Goal: Task Accomplishment & Management: Manage account settings

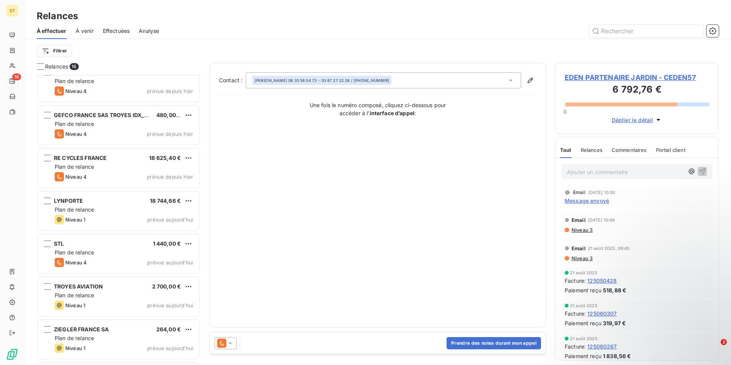
scroll to position [396, 0]
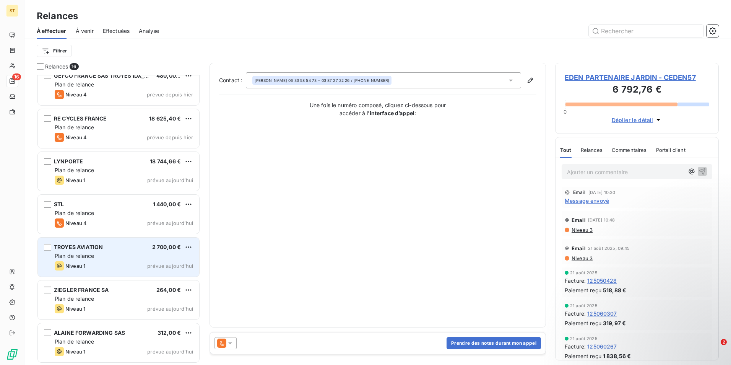
click at [112, 255] on div "Plan de relance" at bounding box center [124, 256] width 138 height 8
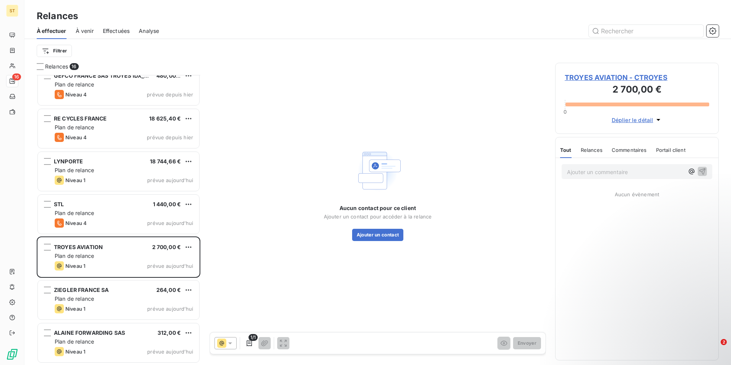
click at [610, 78] on span "TROYES AVIATION - CTROYES" at bounding box center [637, 77] width 144 height 10
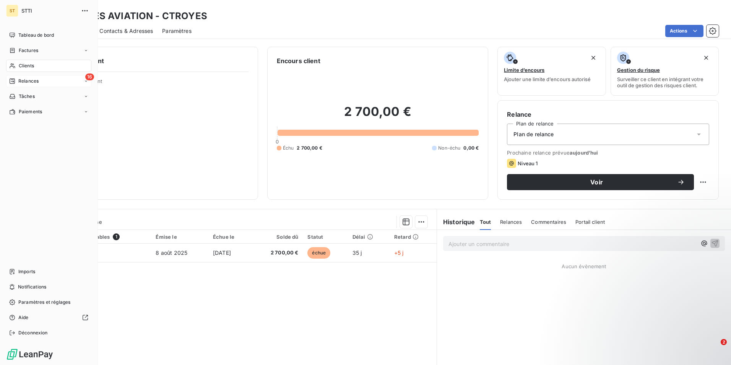
click at [13, 80] on icon at bounding box center [12, 80] width 5 height 5
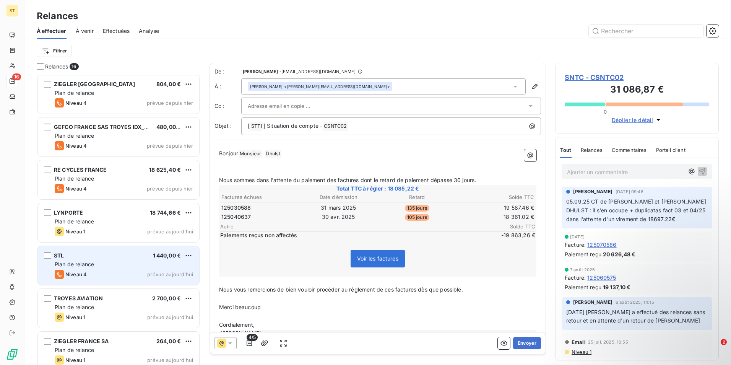
scroll to position [383, 0]
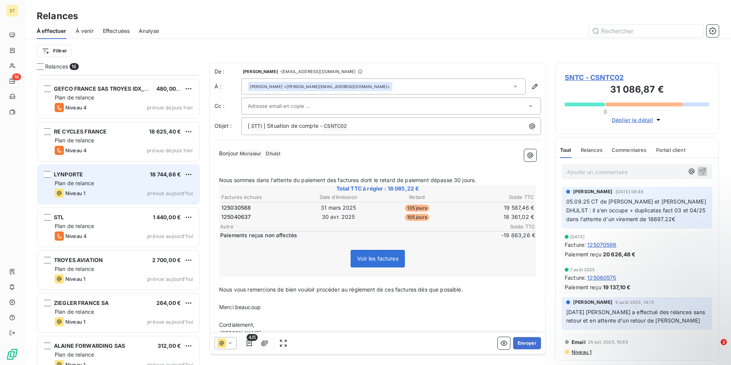
click at [104, 188] on div "Niveau 1 prévue aujourd’hui" at bounding box center [124, 192] width 138 height 9
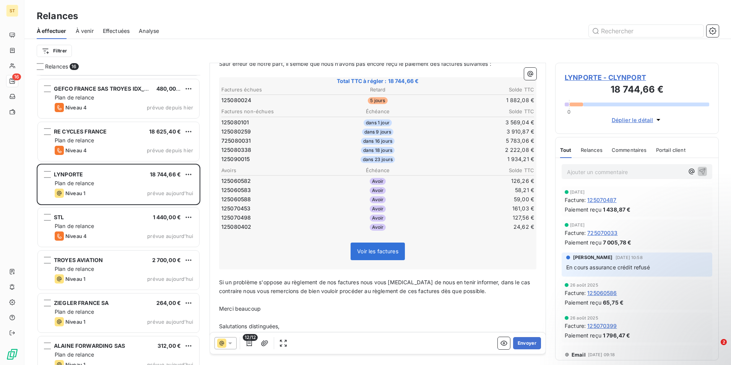
scroll to position [115, 0]
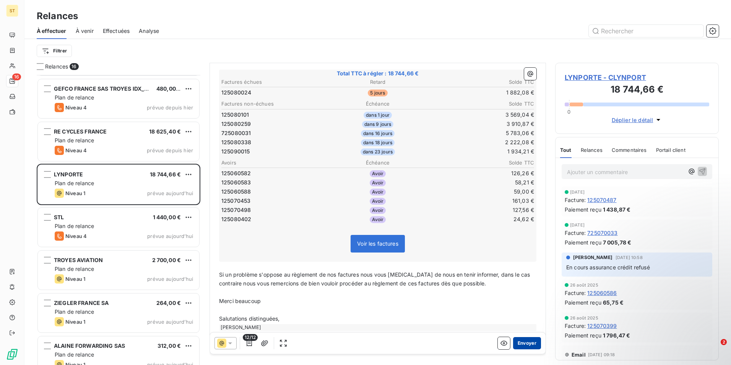
click at [524, 344] on button "Envoyer" at bounding box center [527, 343] width 28 height 12
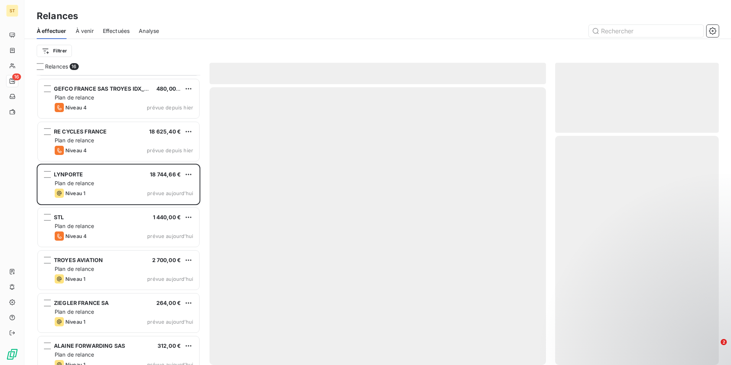
scroll to position [352, 0]
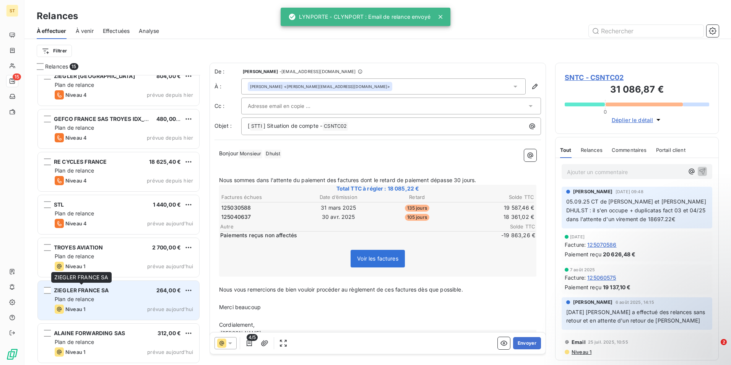
click at [94, 294] on div "ZIEGLER FRANCE SA" at bounding box center [81, 290] width 55 height 8
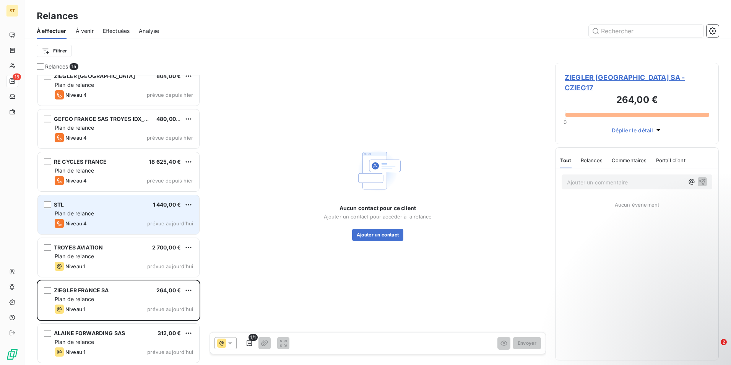
scroll to position [353, 0]
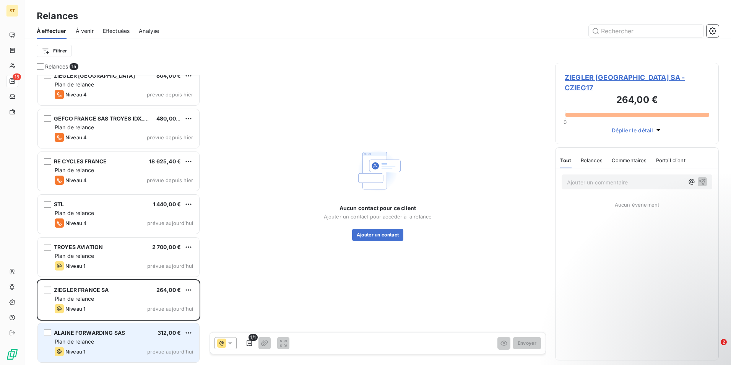
click at [76, 341] on span "Plan de relance" at bounding box center [74, 341] width 39 height 6
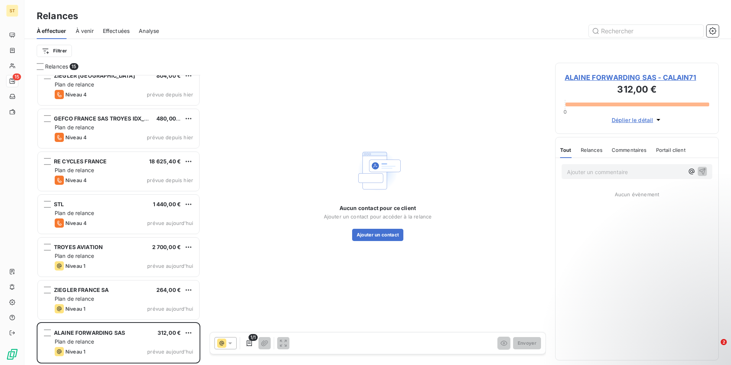
click at [601, 77] on span "ALAINE FORWARDING SAS - CALAIN71" at bounding box center [637, 77] width 144 height 10
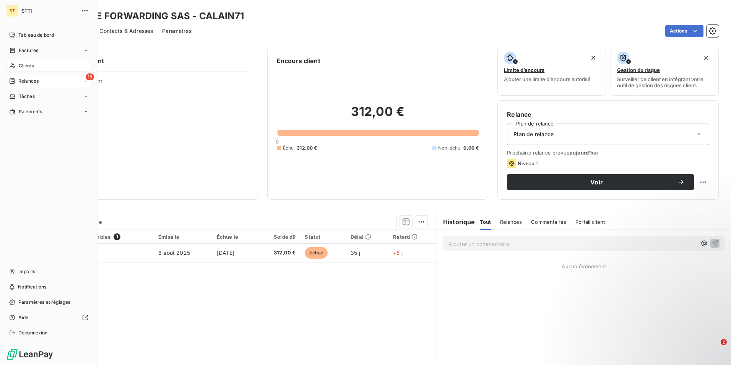
click at [23, 81] on span "Relances" at bounding box center [28, 81] width 20 height 7
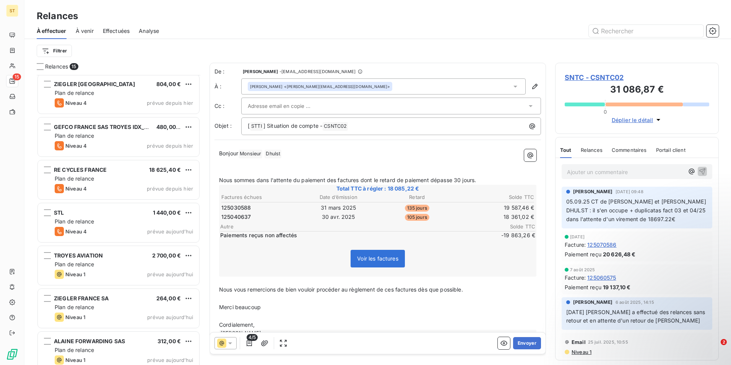
scroll to position [353, 0]
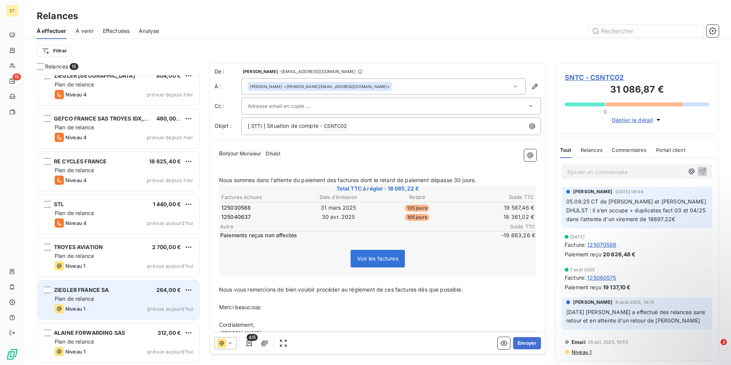
click at [88, 290] on span "ZIEGLER FRANCE SA" at bounding box center [81, 289] width 55 height 6
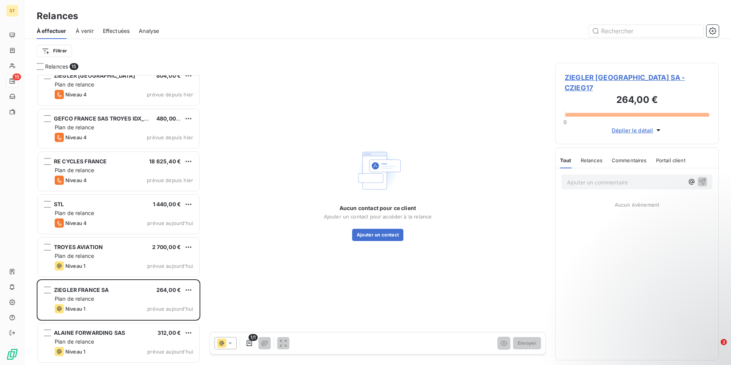
click at [584, 78] on span "ZIEGLER [GEOGRAPHIC_DATA] SA - CZIEG17" at bounding box center [637, 82] width 144 height 21
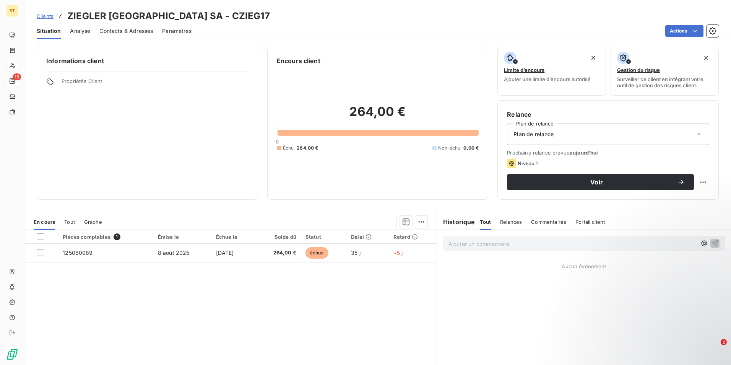
click at [480, 240] on p "Ajouter un commentaire ﻿" at bounding box center [572, 244] width 248 height 10
drag, startPoint x: 502, startPoint y: 235, endPoint x: 502, endPoint y: 240, distance: 5.0
click at [502, 235] on div "Ajouter un commentaire ﻿" at bounding box center [584, 243] width 294 height 27
click at [503, 246] on p "Ajouter un commentaire ﻿" at bounding box center [572, 244] width 248 height 10
click at [545, 242] on span "08/09: le client nous indique que cette facture sera déduite de sa facture" at bounding box center [542, 243] width 188 height 6
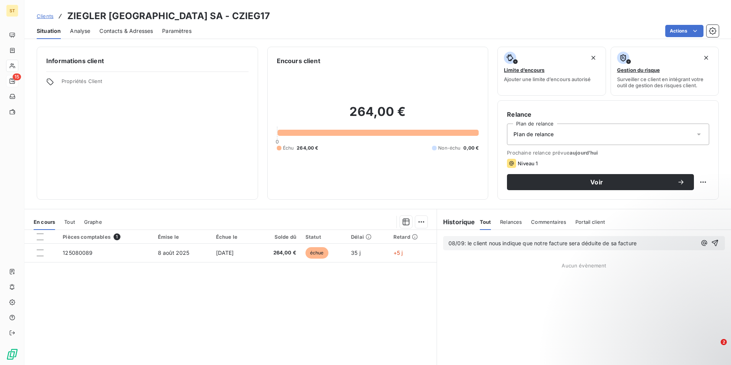
click at [563, 242] on span "08/09: le client nous indique que notre facture sera déduite de sa facture" at bounding box center [542, 243] width 188 height 6
click at [566, 243] on span "08/09: le client nous indique que notre facture sera déduite de sa facture" at bounding box center [542, 243] width 188 height 6
click at [653, 243] on p "08/09: le client nous indique que notre facture 089 sera déduite de sa facture" at bounding box center [572, 243] width 248 height 9
click at [713, 248] on icon "button" at bounding box center [716, 247] width 6 height 6
